Goal: Information Seeking & Learning: Learn about a topic

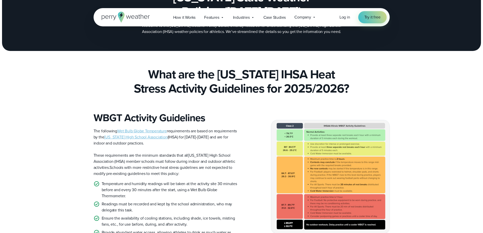
scroll to position [76, 0]
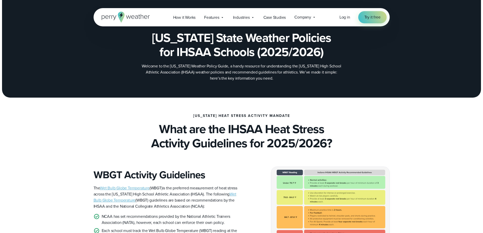
scroll to position [101, 0]
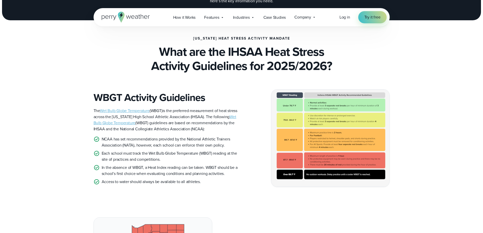
click at [118, 110] on link "Wet Bulb Globe Temperature" at bounding box center [125, 111] width 50 height 6
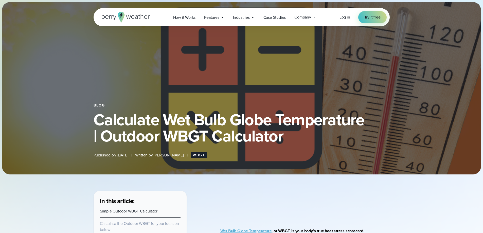
select select "***"
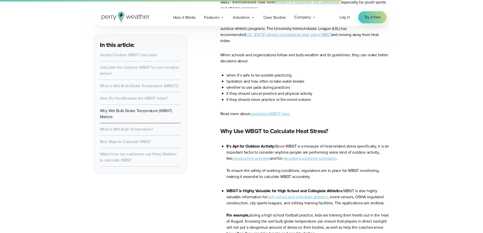
scroll to position [1446, 0]
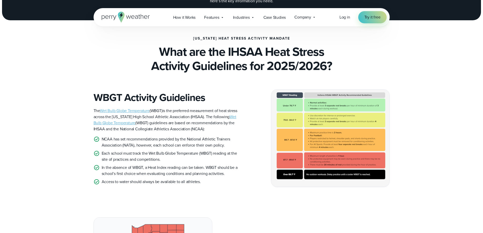
scroll to position [101, 0]
click at [334, 133] on img at bounding box center [330, 138] width 118 height 97
click at [321, 142] on img at bounding box center [330, 138] width 118 height 97
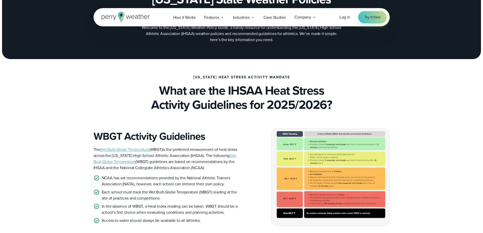
scroll to position [25, 0]
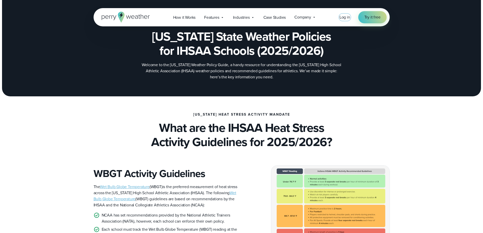
click at [347, 15] on span "Log in" at bounding box center [345, 17] width 11 height 6
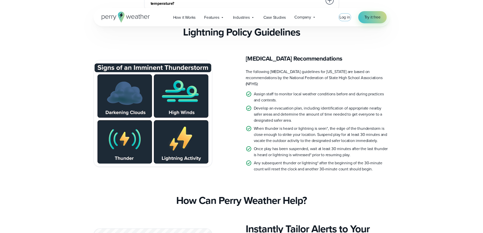
scroll to position [1116, 0]
